Goal: Task Accomplishment & Management: Use online tool/utility

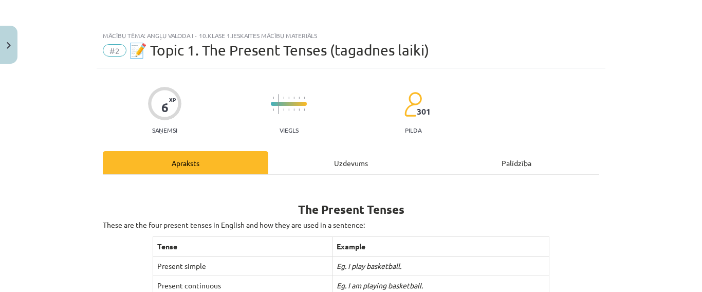
scroll to position [389, 0]
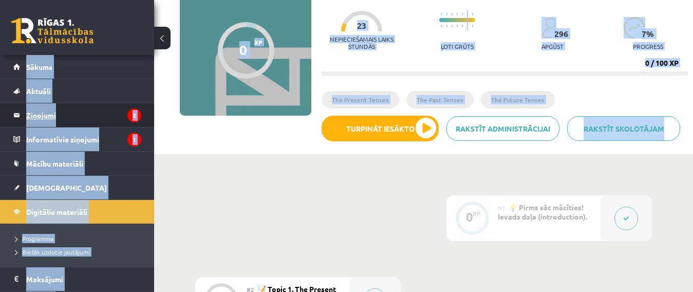
scroll to position [95, 0]
click at [64, 113] on legend "Ziņojumi 2" at bounding box center [83, 115] width 115 height 24
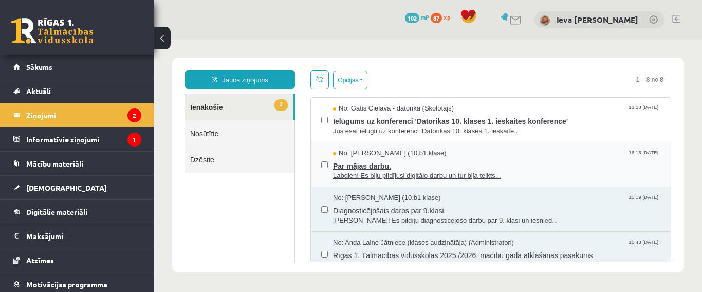
click at [412, 160] on span "Par mājas darbu." at bounding box center [496, 164] width 327 height 13
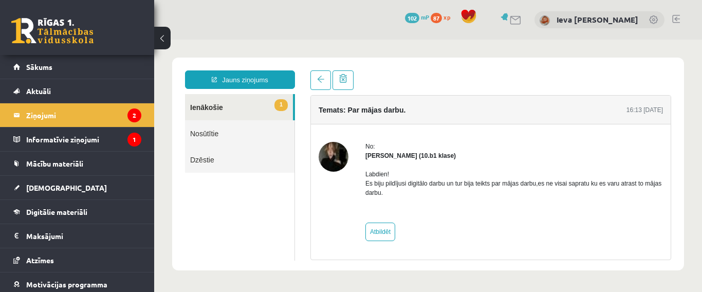
click at [202, 111] on link "1 Ienākošie" at bounding box center [239, 107] width 108 height 26
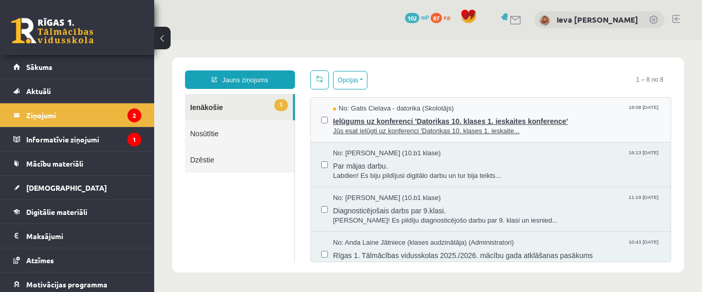
click at [381, 121] on span "Ielūgums uz konferenci 'Datorikas 10. klases 1. ieskaites konference'" at bounding box center [496, 120] width 327 height 13
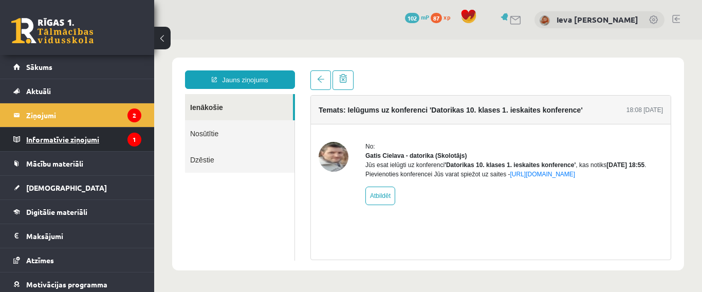
click at [93, 141] on legend "Informatīvie ziņojumi 1" at bounding box center [83, 139] width 115 height 24
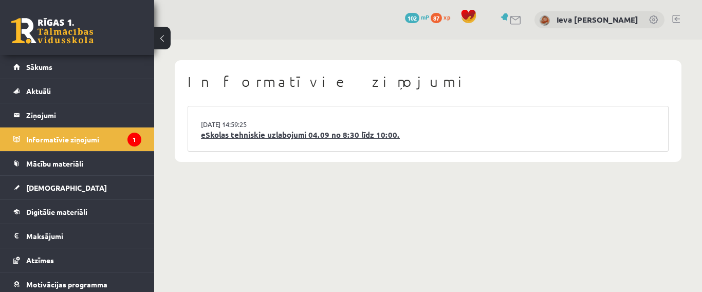
click at [263, 131] on link "eSkolas tehniskie uzlabojumi 04.09 no 8:30 līdz 10:00." at bounding box center [428, 135] width 454 height 12
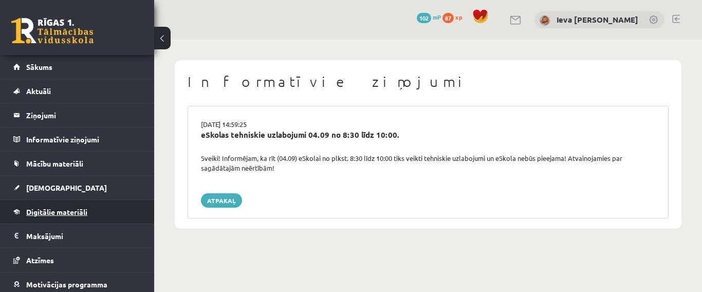
click at [43, 212] on span "Digitālie materiāli" at bounding box center [56, 211] width 61 height 9
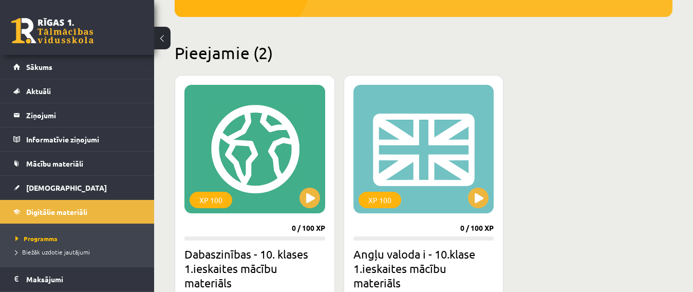
scroll to position [235, 0]
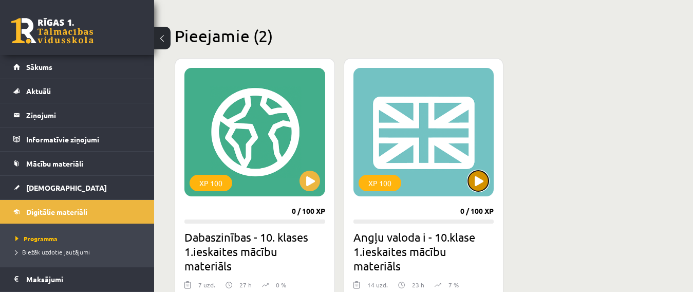
click at [477, 184] on button at bounding box center [478, 181] width 21 height 21
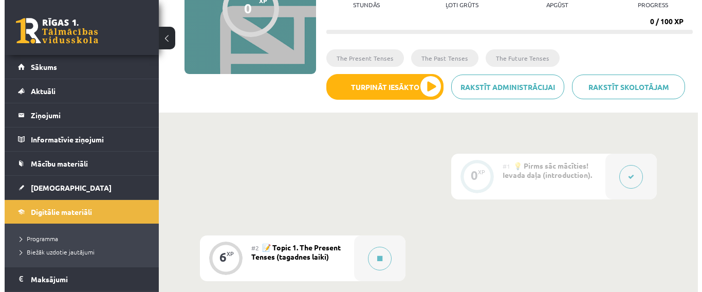
scroll to position [151, 0]
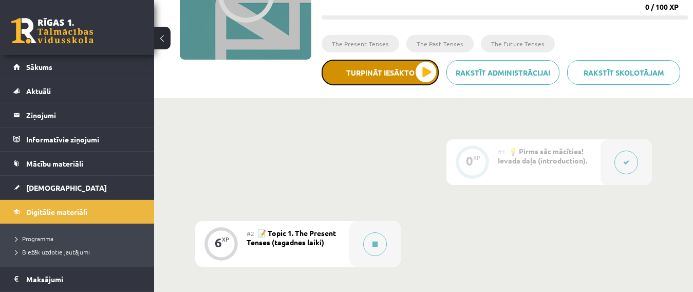
click at [418, 78] on button "Turpināt iesākto" at bounding box center [380, 73] width 117 height 26
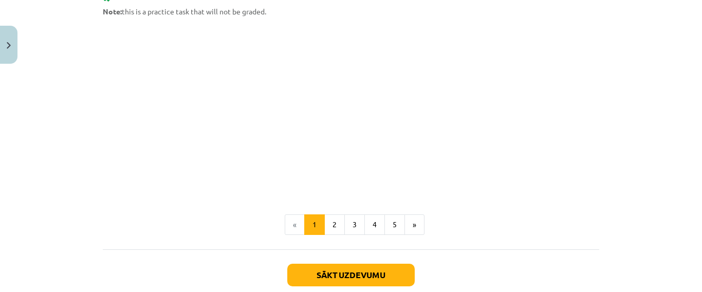
scroll to position [710, 0]
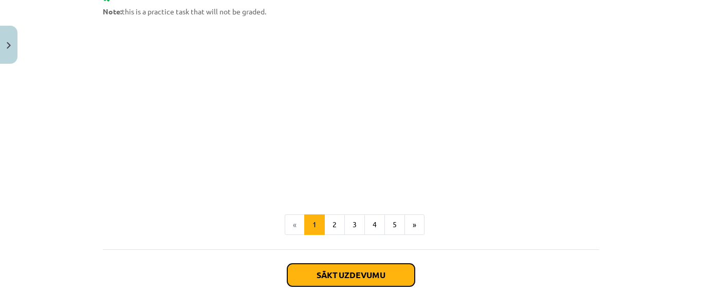
click at [322, 275] on button "Sākt uzdevumu" at bounding box center [350, 275] width 127 height 23
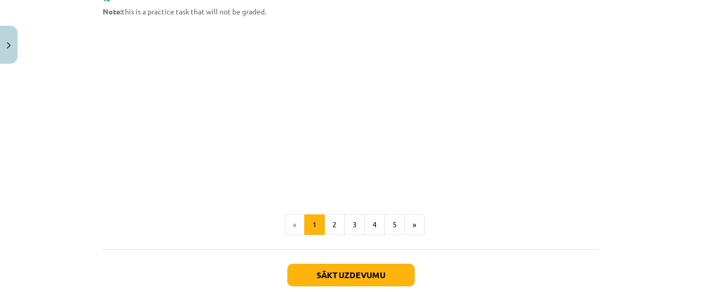
click at [322, 275] on div "Mācību tēma: Angļu valoda i - 10.klase 1.ieskaites mācību materiāls #2 📝 Topic …" at bounding box center [351, 146] width 702 height 292
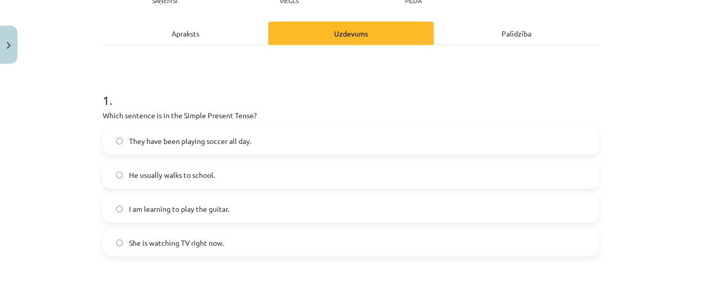
scroll to position [133, 0]
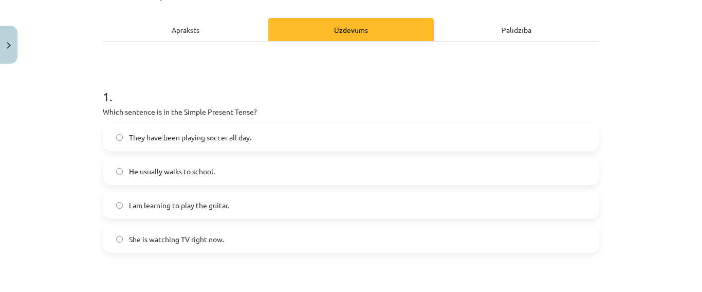
drag, startPoint x: 635, startPoint y: 155, endPoint x: 240, endPoint y: 185, distance: 395.7
click at [240, 185] on div "Mācību tēma: Angļu valoda i - 10.klase 1.ieskaites mācību materiāls #2 📝 Topic …" at bounding box center [351, 146] width 702 height 292
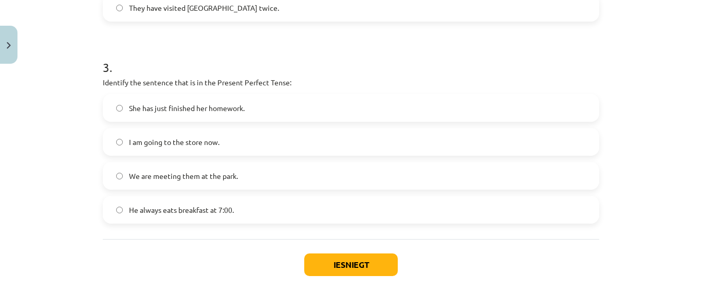
scroll to position [588, 0]
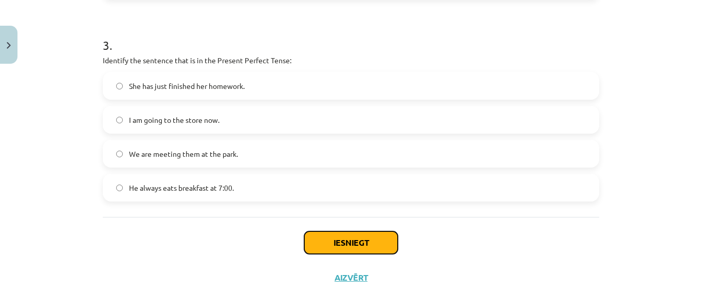
click at [337, 245] on button "Iesniegt" at bounding box center [350, 242] width 93 height 23
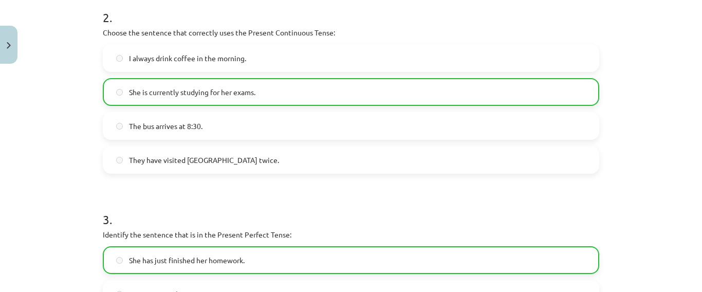
scroll to position [650, 0]
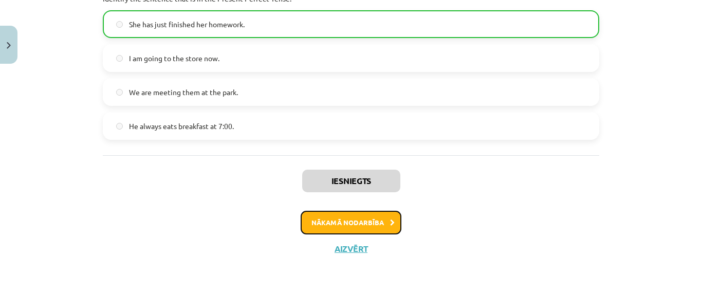
click at [370, 217] on button "Nākamā nodarbība" at bounding box center [350, 223] width 101 height 24
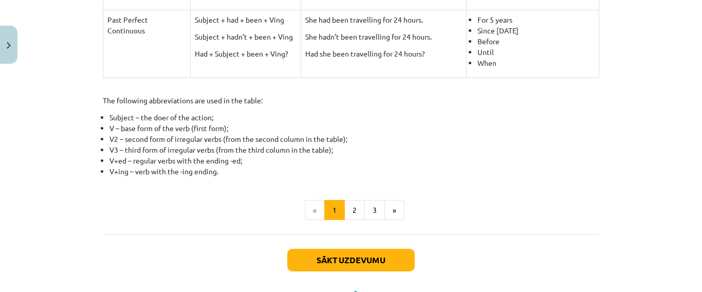
scroll to position [550, 0]
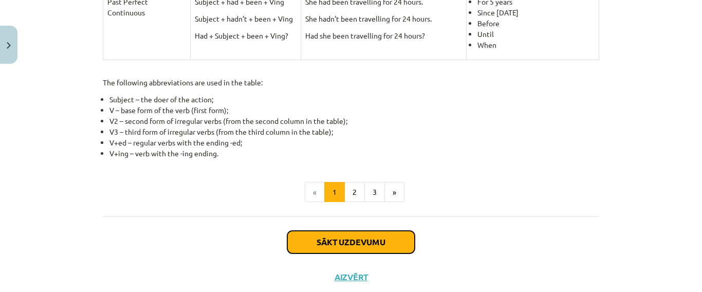
click at [394, 242] on button "Sākt uzdevumu" at bounding box center [350, 242] width 127 height 23
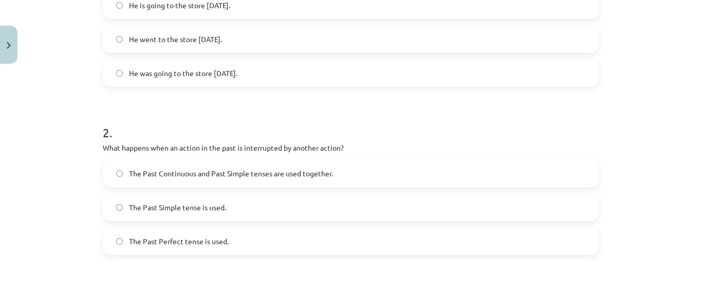
scroll to position [269, 0]
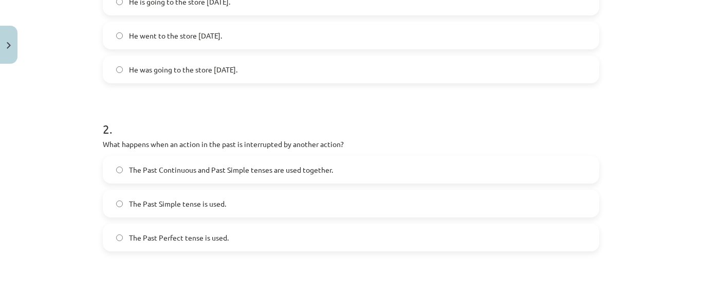
drag, startPoint x: 345, startPoint y: 245, endPoint x: 121, endPoint y: 243, distance: 224.0
click at [121, 243] on label "The Past Perfect tense is used." at bounding box center [351, 237] width 494 height 26
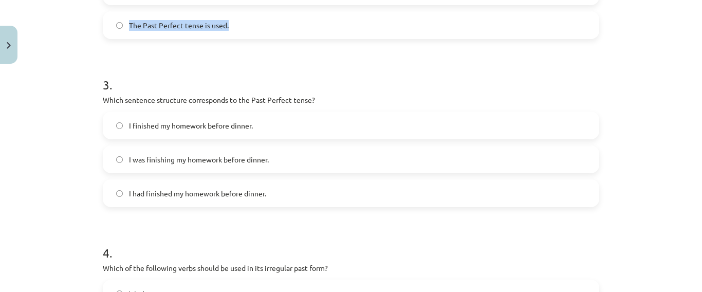
scroll to position [482, 0]
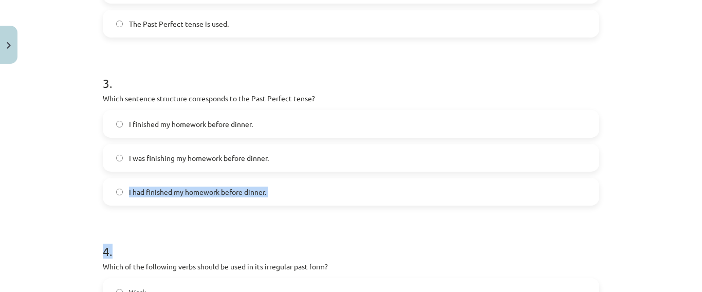
drag, startPoint x: 683, startPoint y: 214, endPoint x: 701, endPoint y: 145, distance: 71.8
click at [692, 145] on div "Mācību tēma: Angļu valoda i - 10.klase 1.ieskaites mācību materiāls #3 📝 Topic …" at bounding box center [351, 146] width 702 height 292
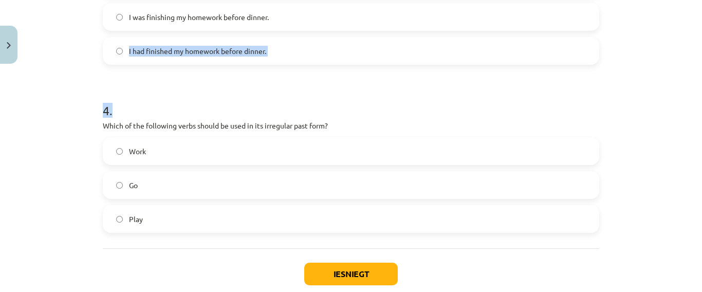
scroll to position [630, 0]
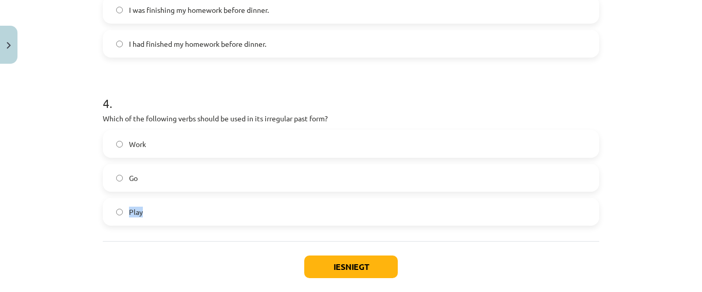
drag, startPoint x: 162, startPoint y: 199, endPoint x: 100, endPoint y: 212, distance: 63.5
click at [104, 212] on label "Play" at bounding box center [351, 212] width 494 height 26
click at [331, 268] on button "Iesniegt" at bounding box center [350, 266] width 93 height 23
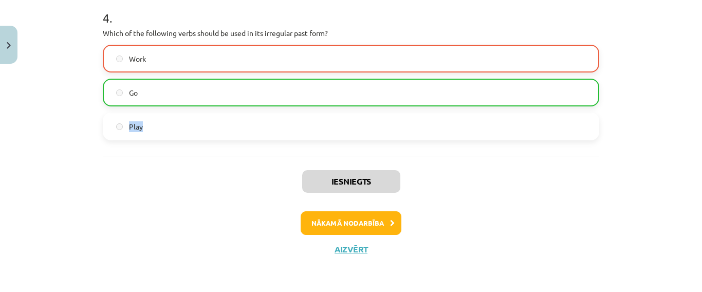
scroll to position [716, 0]
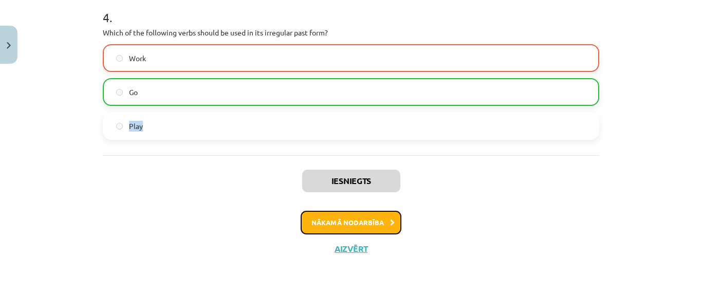
click at [347, 223] on button "Nākamā nodarbība" at bounding box center [350, 223] width 101 height 24
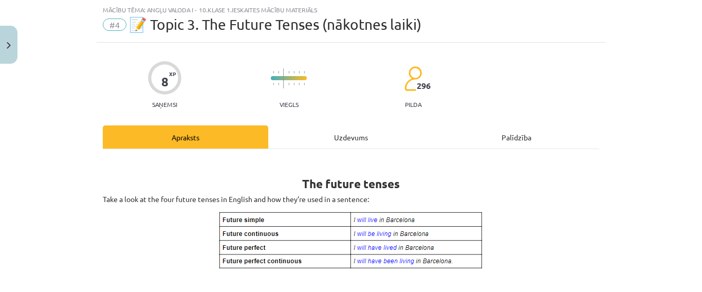
scroll to position [0, 0]
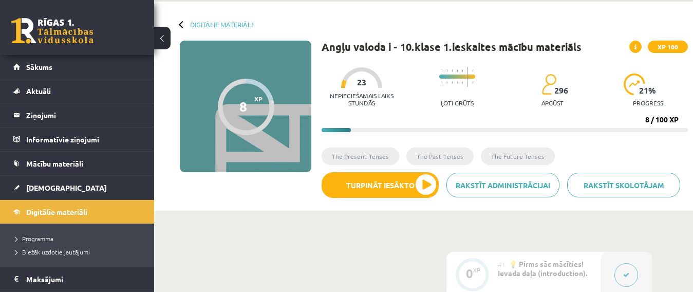
scroll to position [35, 0]
